Goal: Check status: Check status

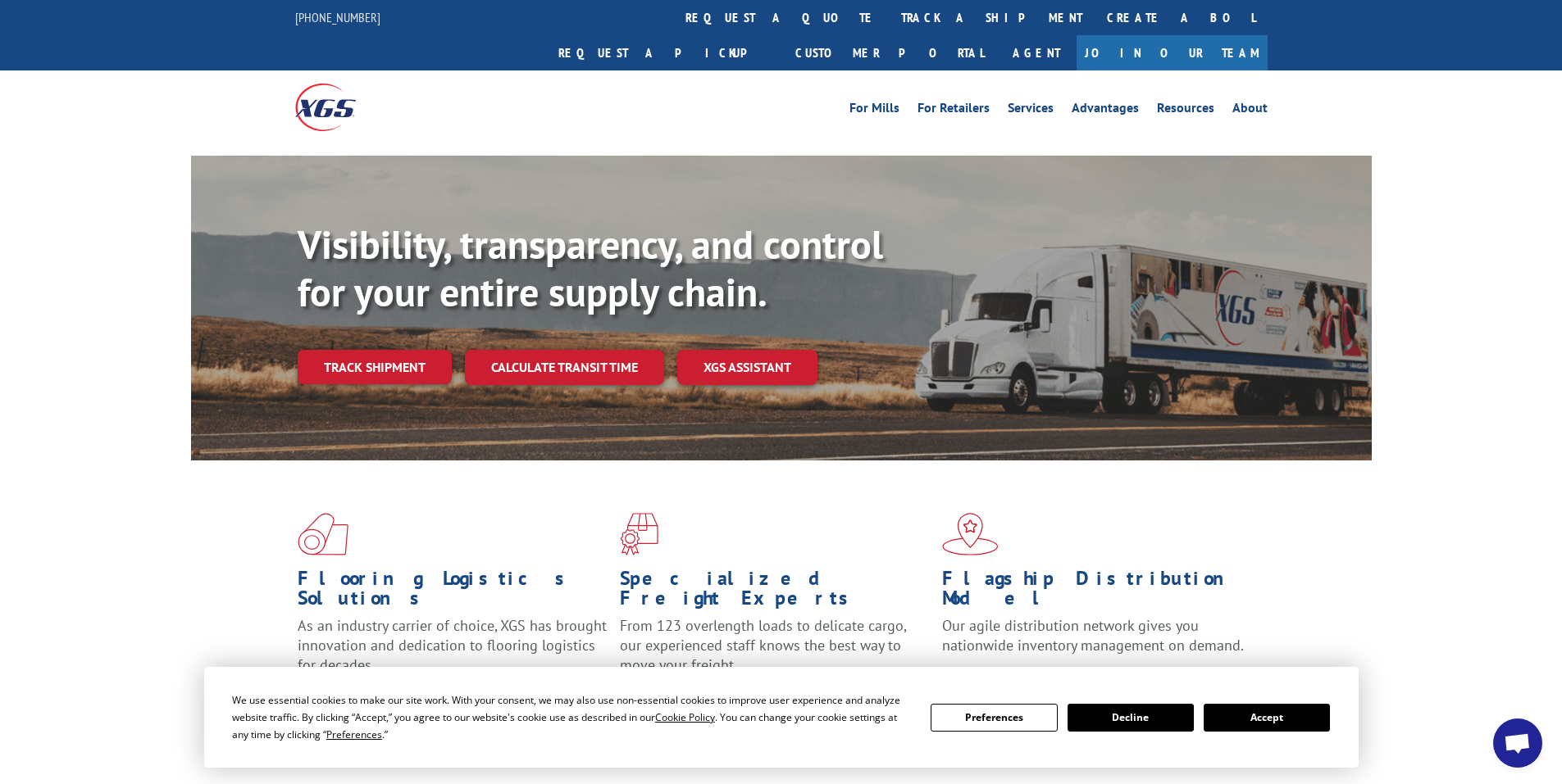
drag, startPoint x: 1287, startPoint y: 721, endPoint x: 1310, endPoint y: 721, distance: 23.0
click at [1294, 721] on button "Accept" at bounding box center [1266, 718] width 127 height 28
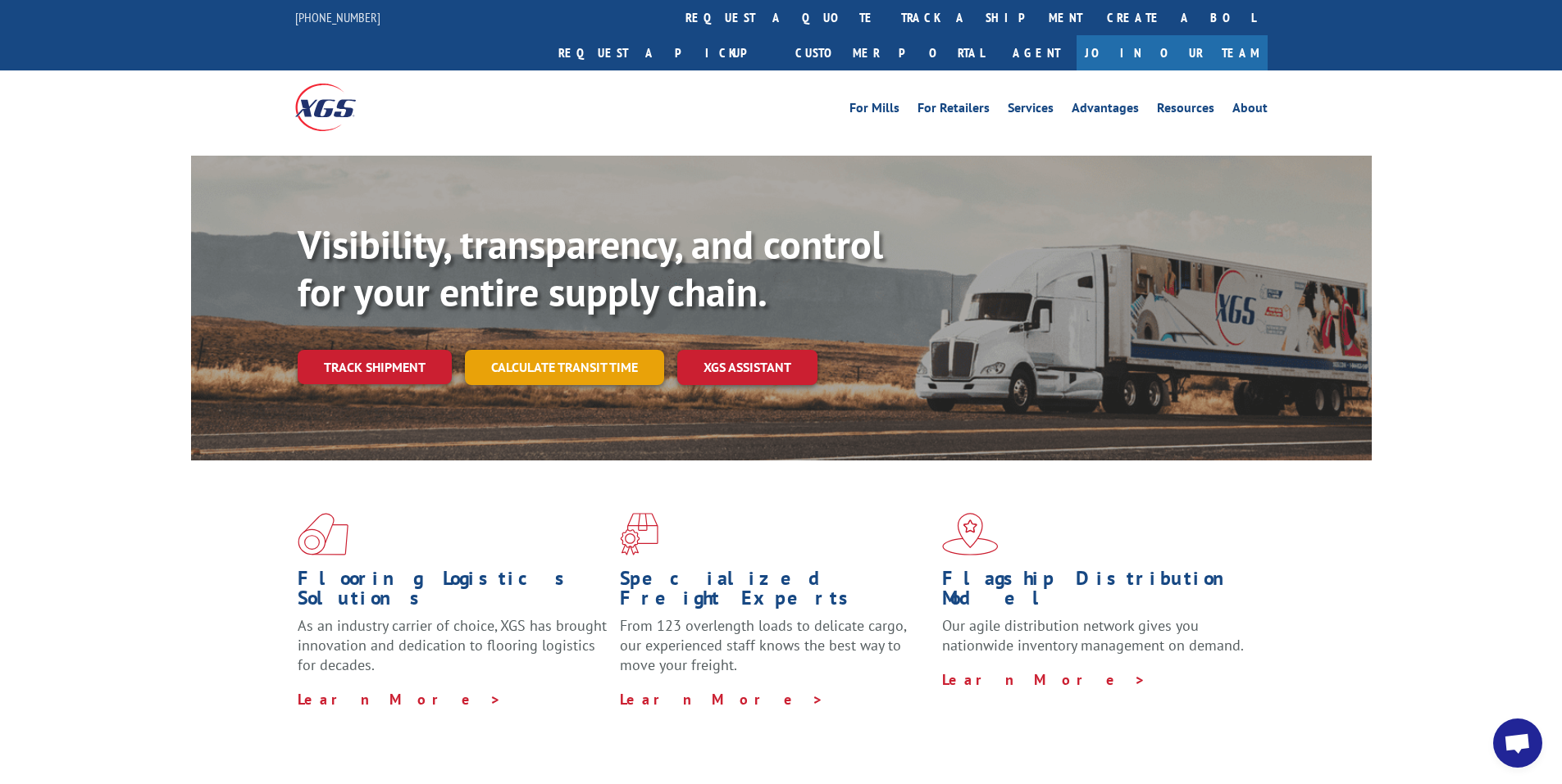
click at [561, 350] on link "Calculate transit time" at bounding box center [564, 367] width 199 height 35
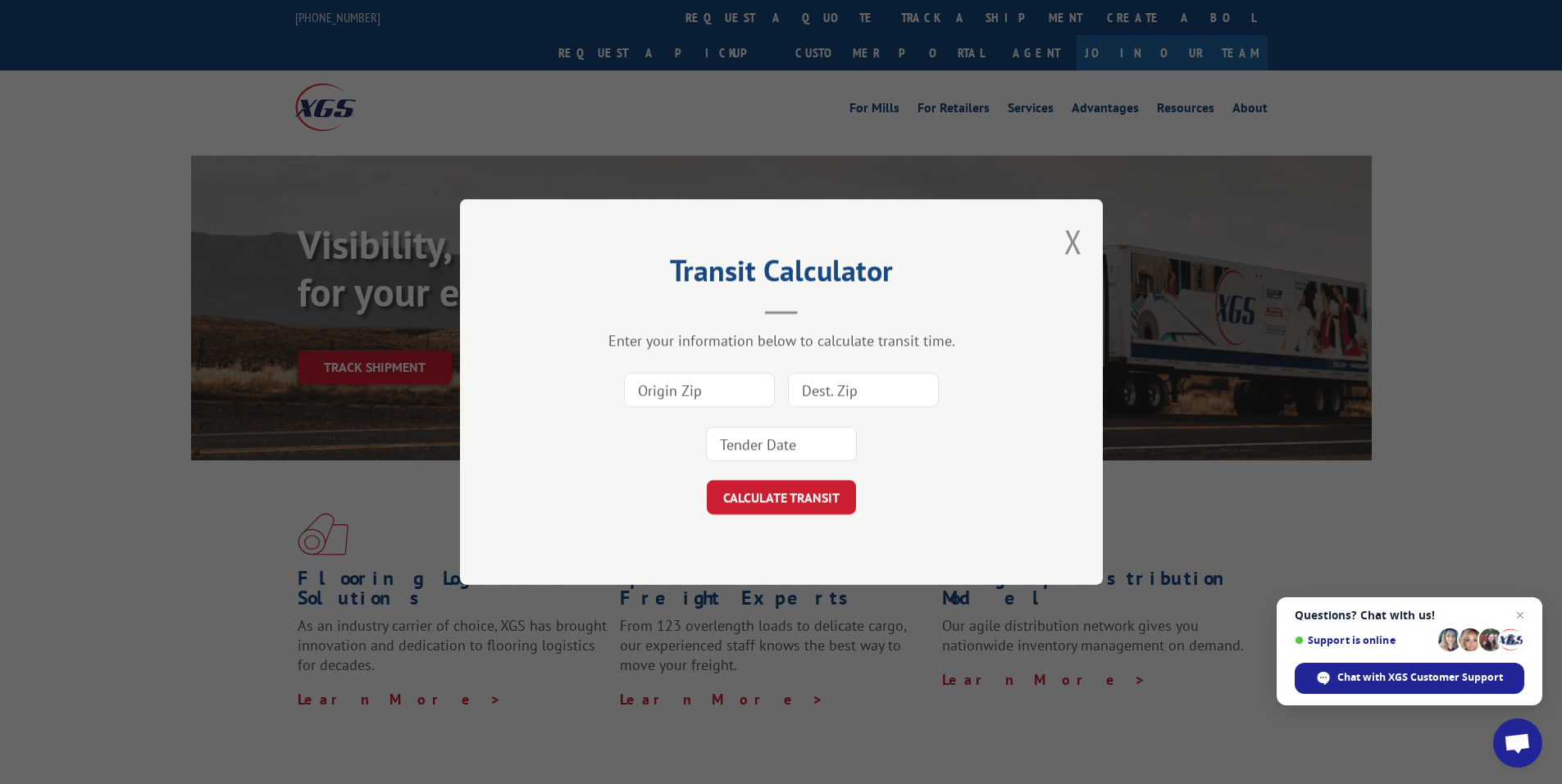
click at [665, 392] on input at bounding box center [699, 390] width 150 height 35
click at [1083, 238] on div "Transit Calculator Enter your information below to calculate transit time. CALC…" at bounding box center [781, 392] width 642 height 386
click at [1084, 249] on div "Transit Calculator Enter your information below to calculate transit time. CALC…" at bounding box center [781, 392] width 642 height 386
click at [1080, 243] on button "Close modal" at bounding box center [1072, 241] width 18 height 43
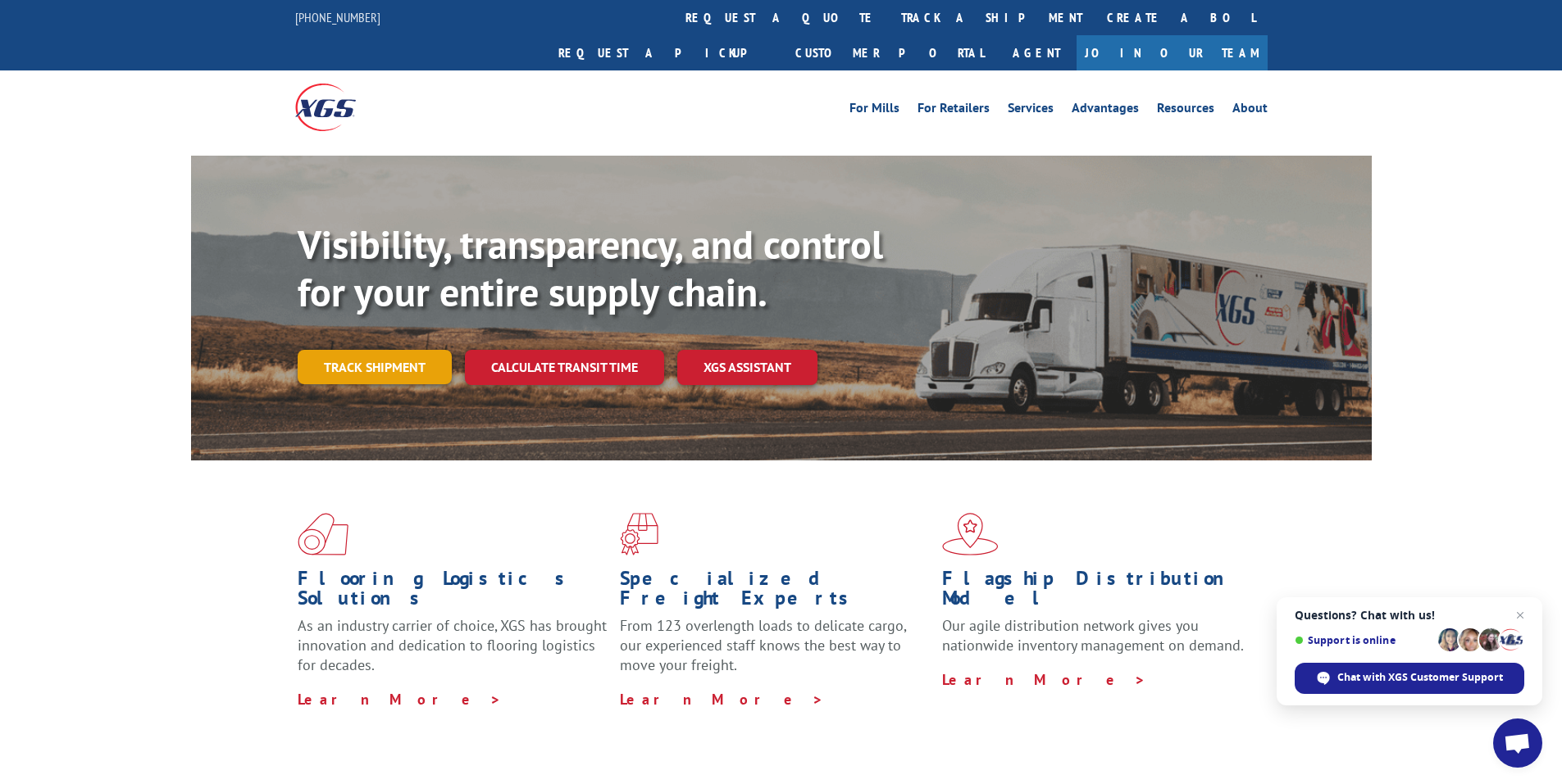
click at [372, 350] on link "Track shipment" at bounding box center [374, 367] width 154 height 35
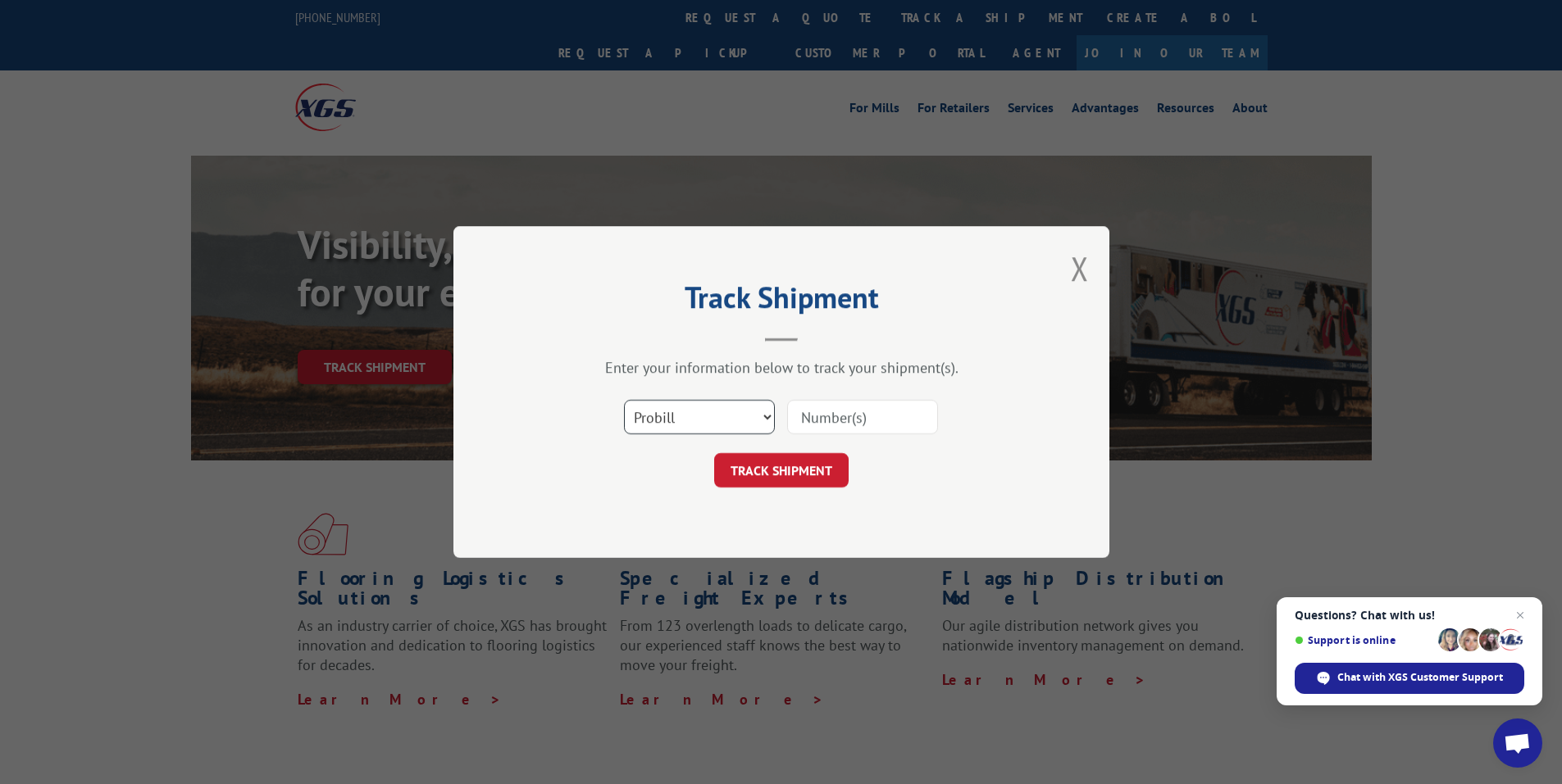
click at [701, 407] on select "Select category... Probill BOL PO" at bounding box center [699, 417] width 150 height 35
select select "po"
click at [624, 400] on select "Select category... Probill BOL PO" at bounding box center [699, 417] width 150 height 35
click at [854, 412] on input at bounding box center [862, 417] width 150 height 35
paste input "75507628"
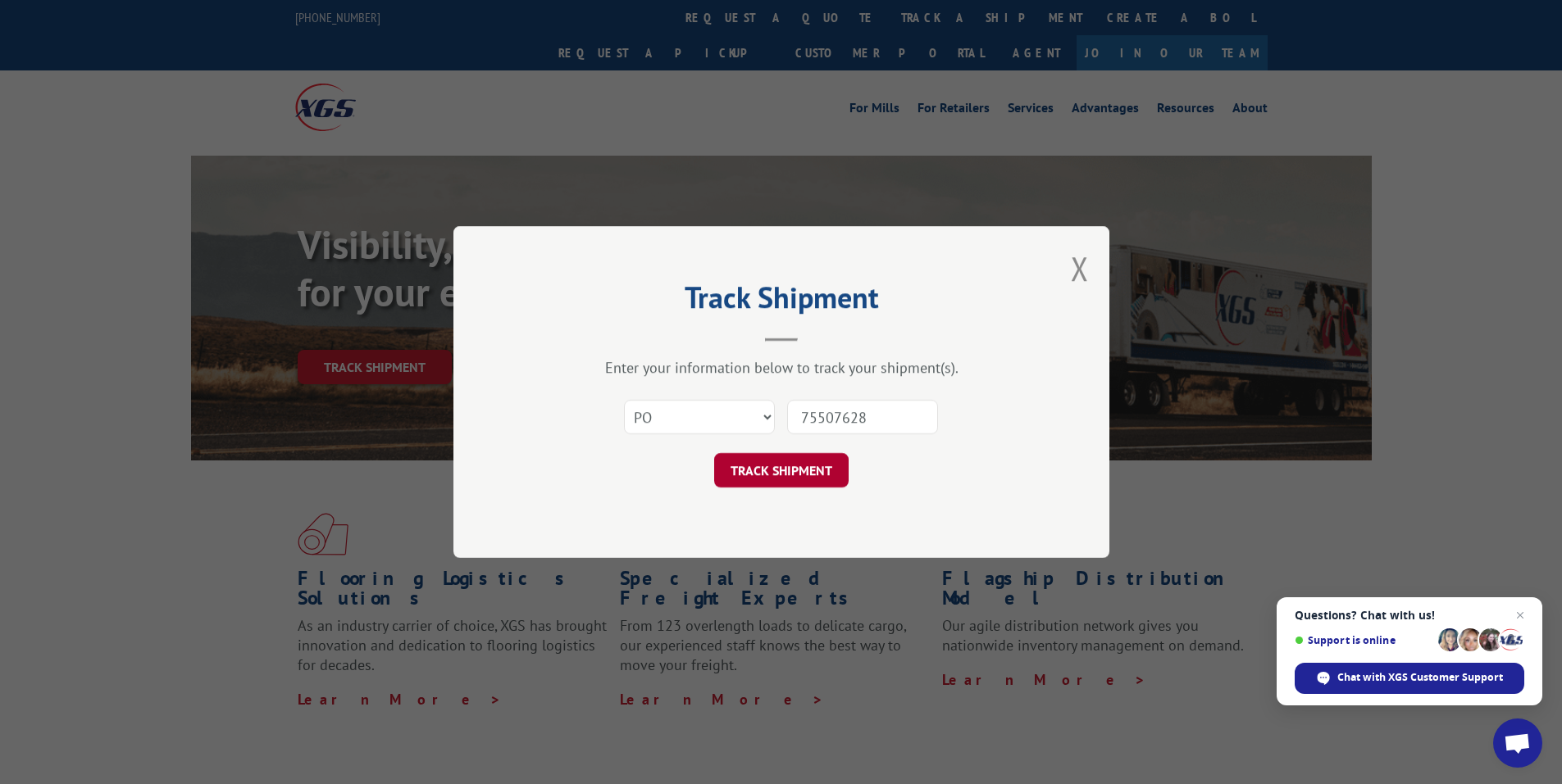
type input "75507628"
click at [796, 466] on button "TRACK SHIPMENT" at bounding box center [781, 470] width 134 height 35
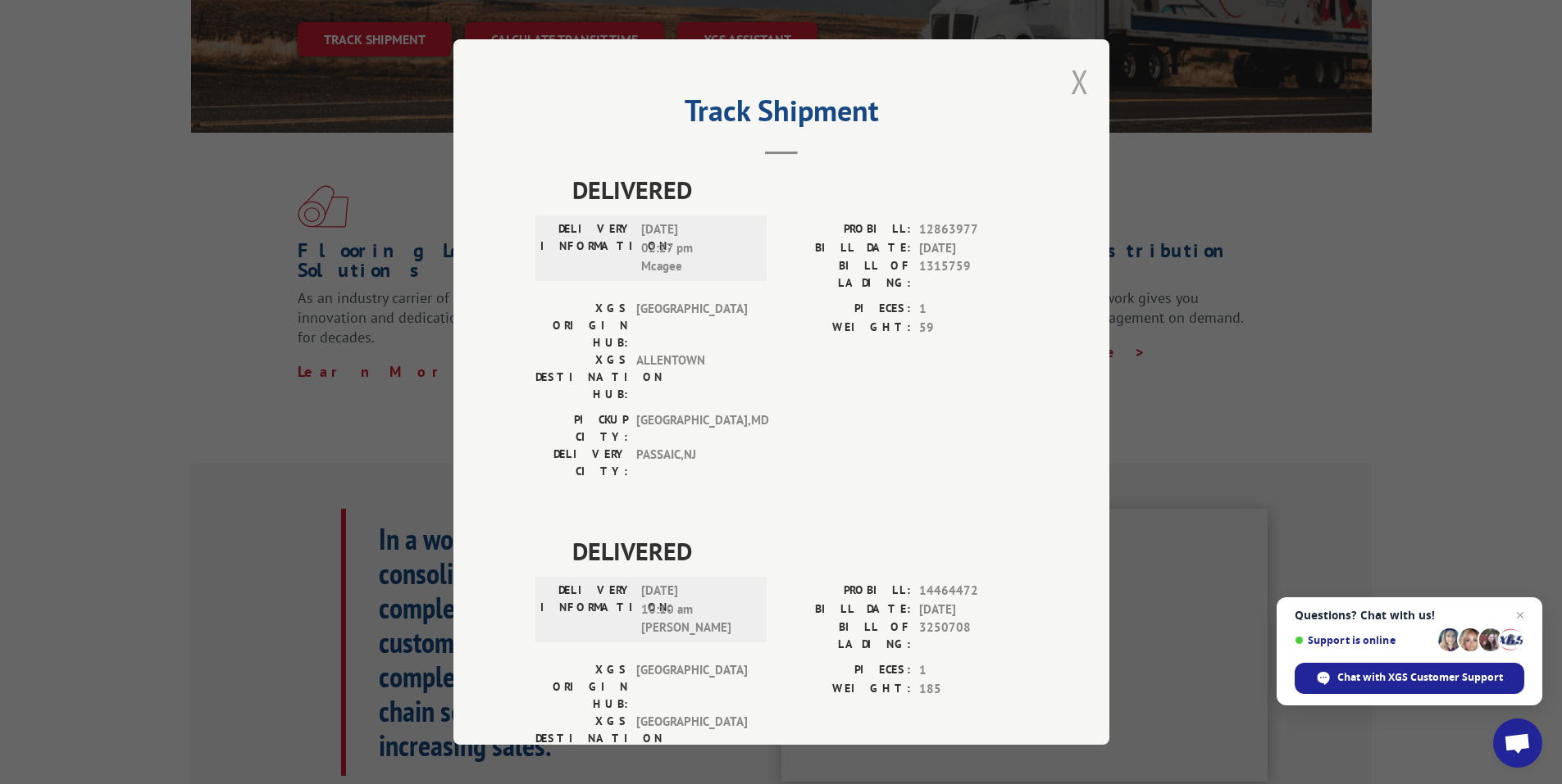
click at [1073, 80] on button "Close modal" at bounding box center [1079, 81] width 18 height 43
